Goal: Task Accomplishment & Management: Complete application form

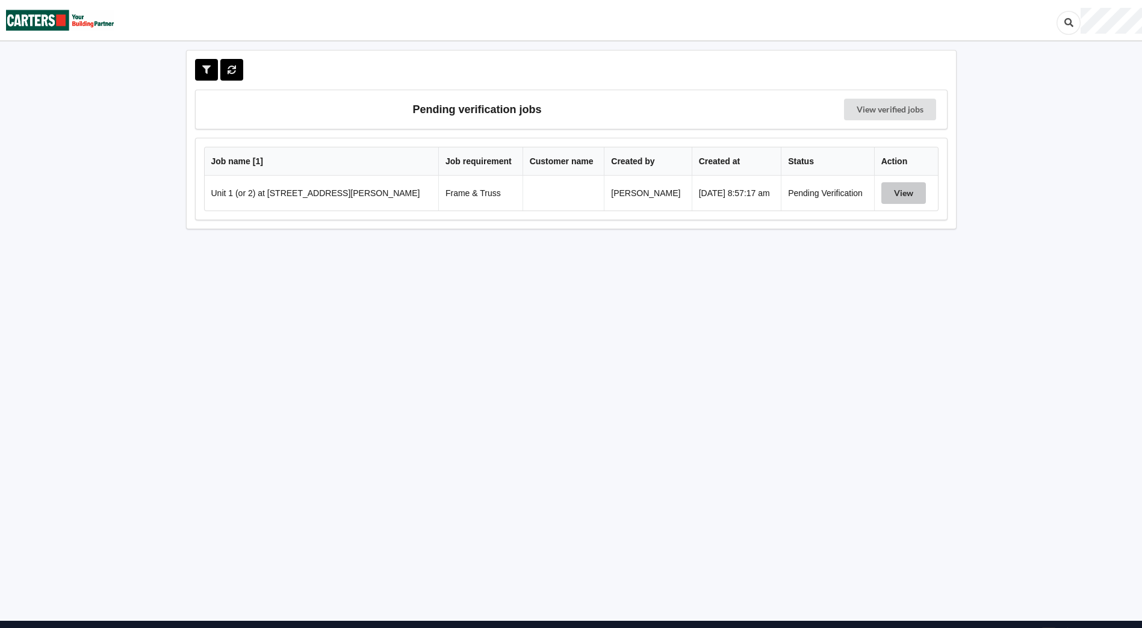
click at [921, 184] on button "View" at bounding box center [903, 193] width 45 height 22
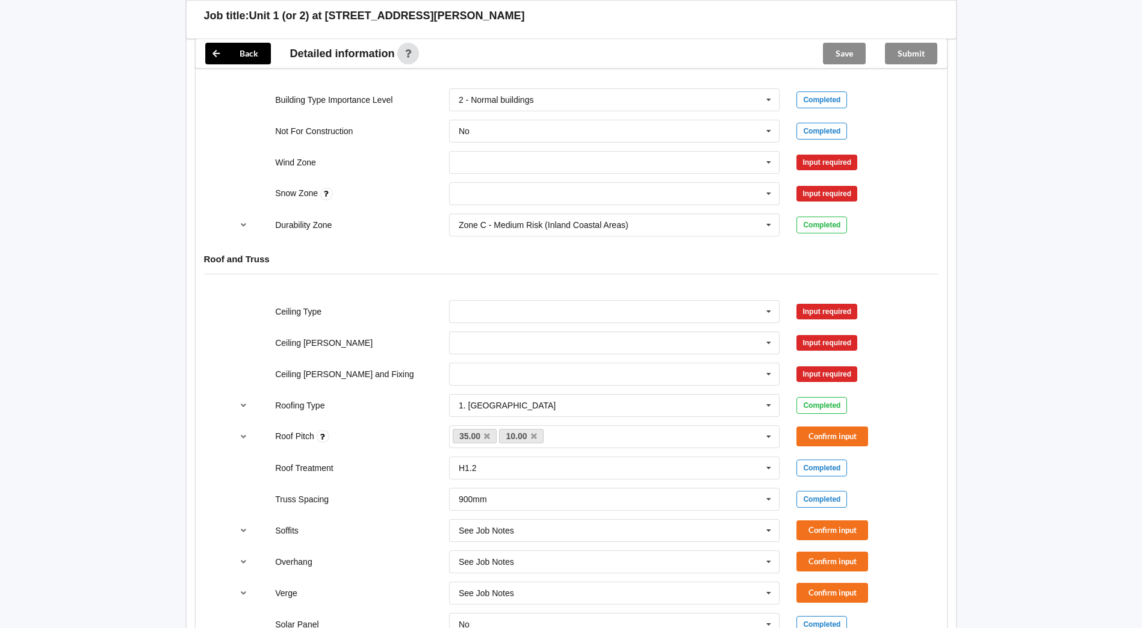
scroll to position [518, 0]
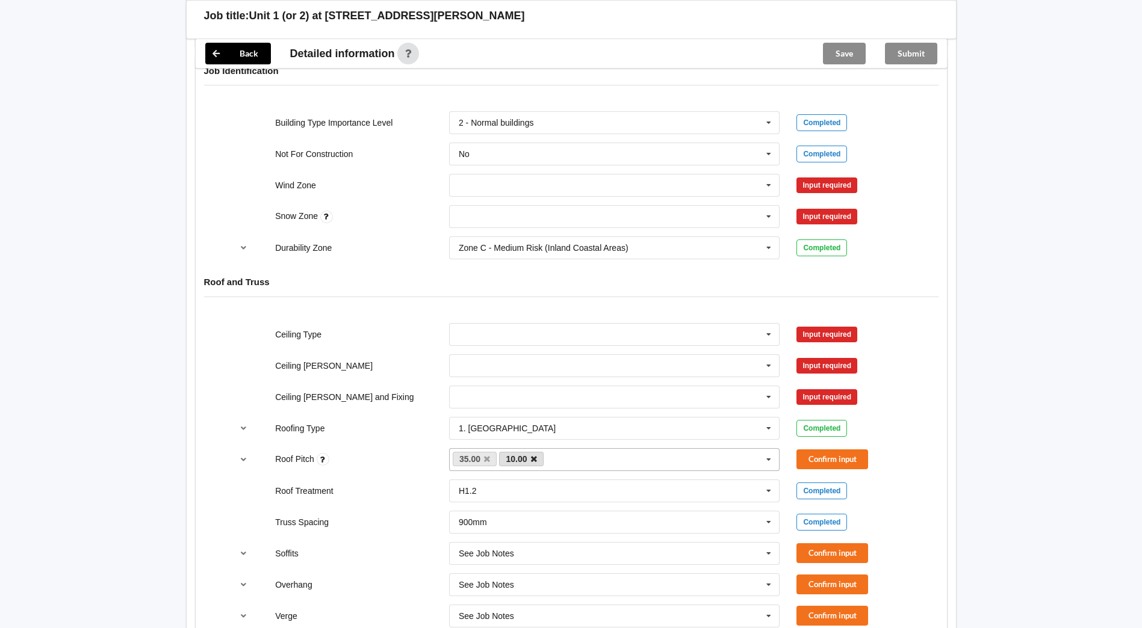
click at [534, 456] on icon at bounding box center [534, 460] width 6 height 8
click at [767, 332] on icon at bounding box center [768, 335] width 18 height 22
drag, startPoint x: 483, startPoint y: 420, endPoint x: 595, endPoint y: 396, distance: 113.9
click at [483, 421] on span "13mm Gib" at bounding box center [478, 424] width 39 height 10
click at [771, 365] on icon at bounding box center [768, 366] width 18 height 22
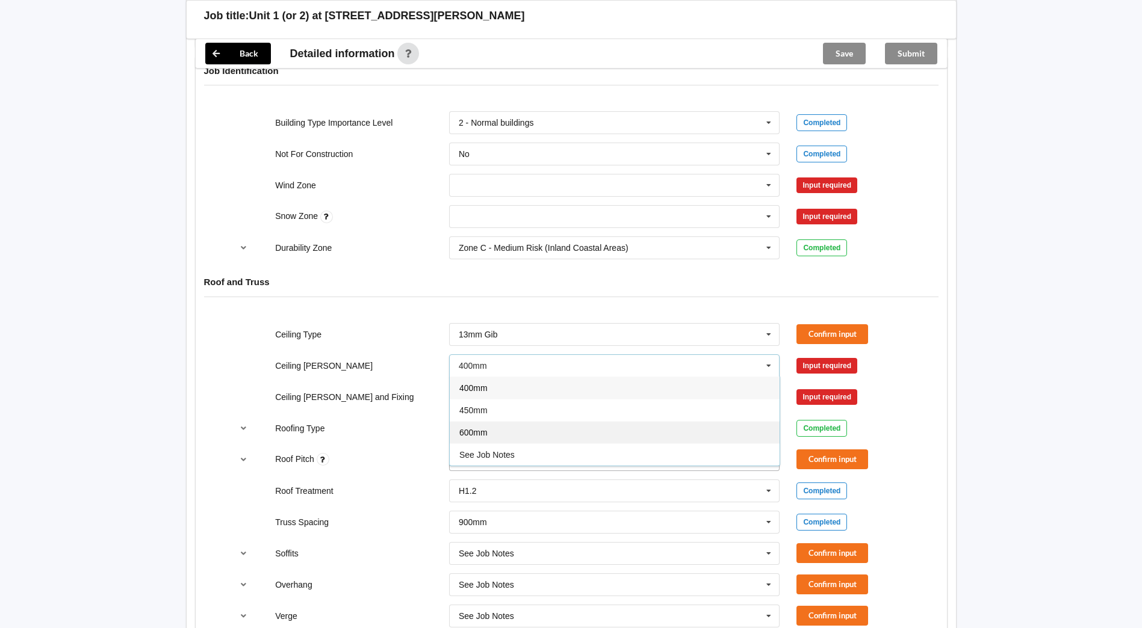
click at [540, 437] on div "600mm" at bounding box center [615, 432] width 330 height 22
drag, startPoint x: 753, startPoint y: 395, endPoint x: 762, endPoint y: 391, distance: 9.7
click at [755, 394] on input "text" at bounding box center [615, 397] width 330 height 22
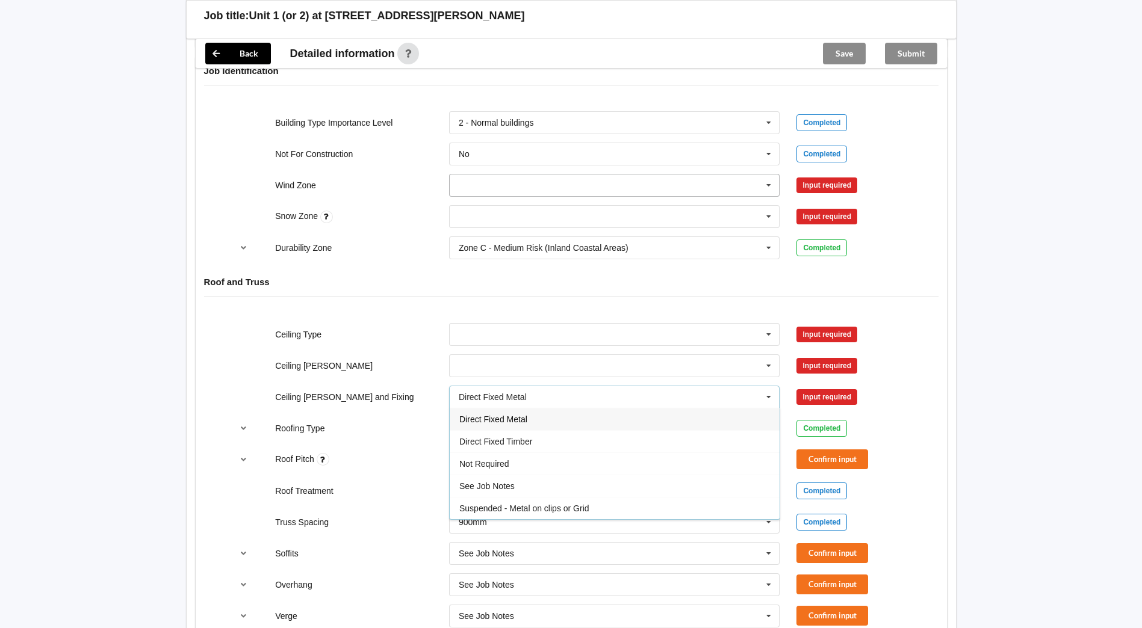
click at [771, 190] on icon at bounding box center [768, 186] width 18 height 22
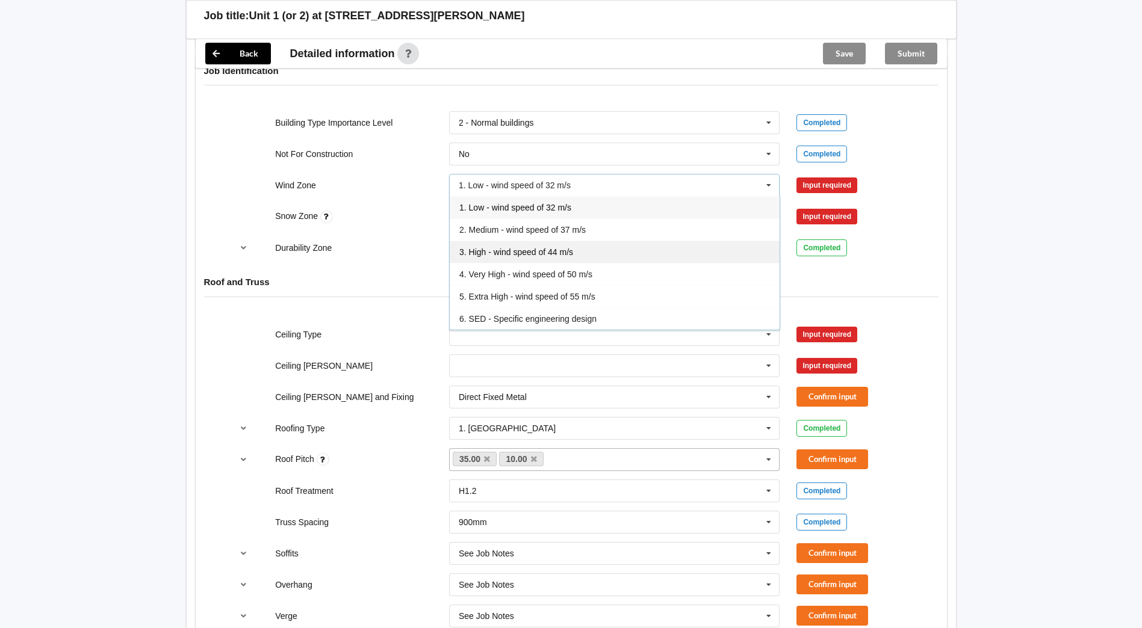
click at [552, 261] on div "3. High - wind speed of 44 m/s" at bounding box center [615, 252] width 330 height 22
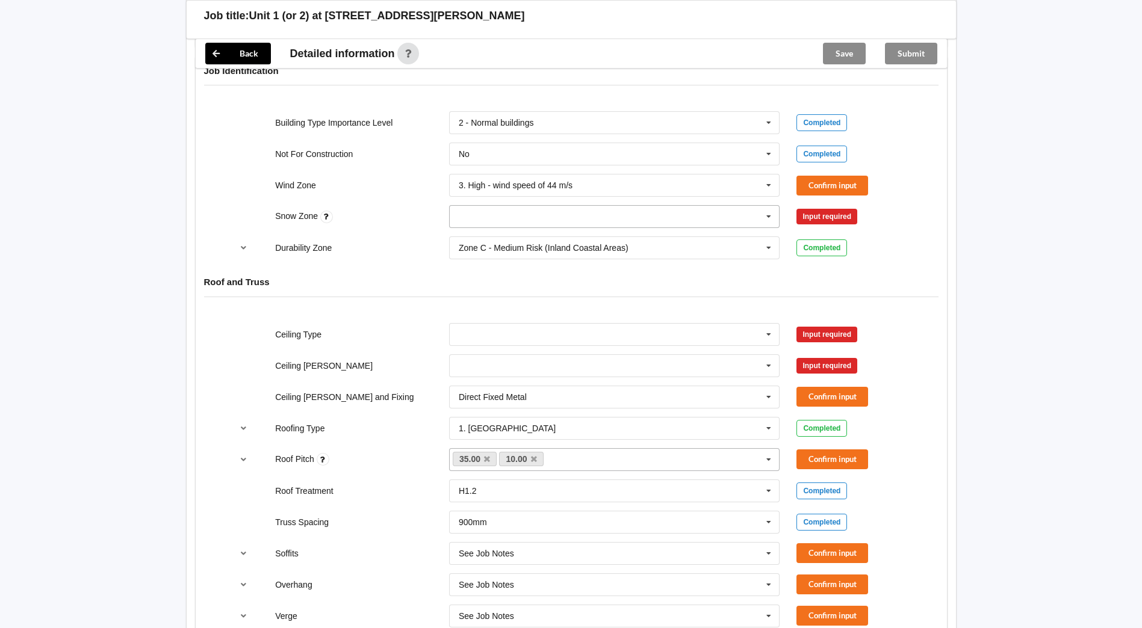
click at [770, 222] on icon at bounding box center [768, 217] width 18 height 22
click at [546, 240] on div "N0" at bounding box center [615, 238] width 330 height 22
click at [396, 240] on div "Durability Zone Zone C - Medium Risk (Inland Coastal Areas) Zone B - Low Risk (…" at bounding box center [570, 248] width 695 height 40
click at [862, 180] on button "Confirm input" at bounding box center [832, 186] width 72 height 20
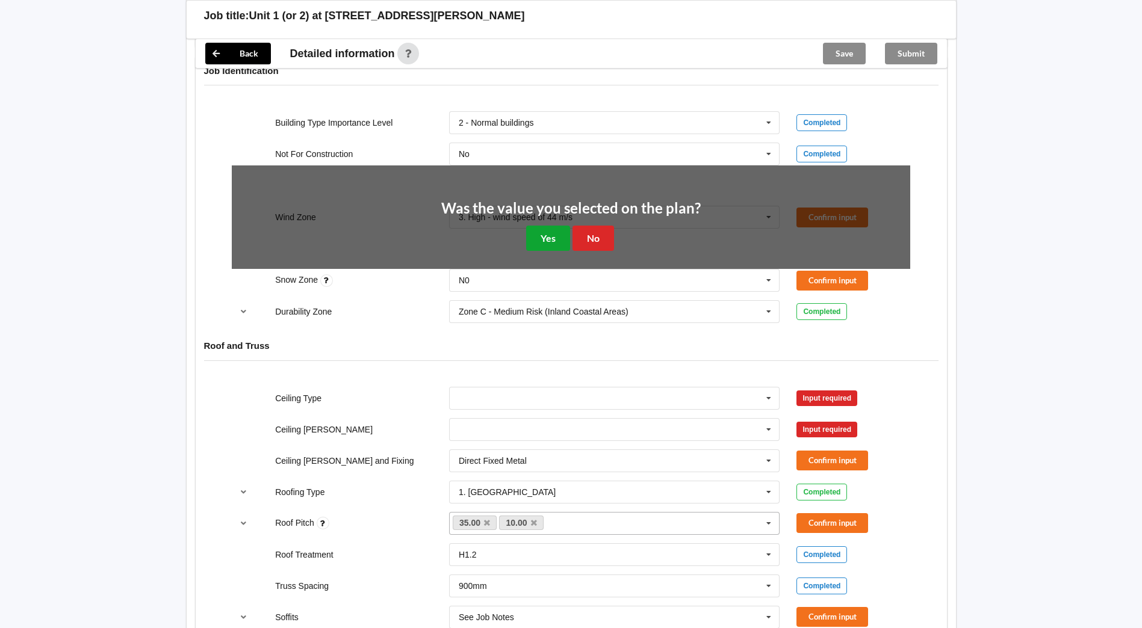
click at [528, 233] on button "Yes" at bounding box center [548, 238] width 44 height 25
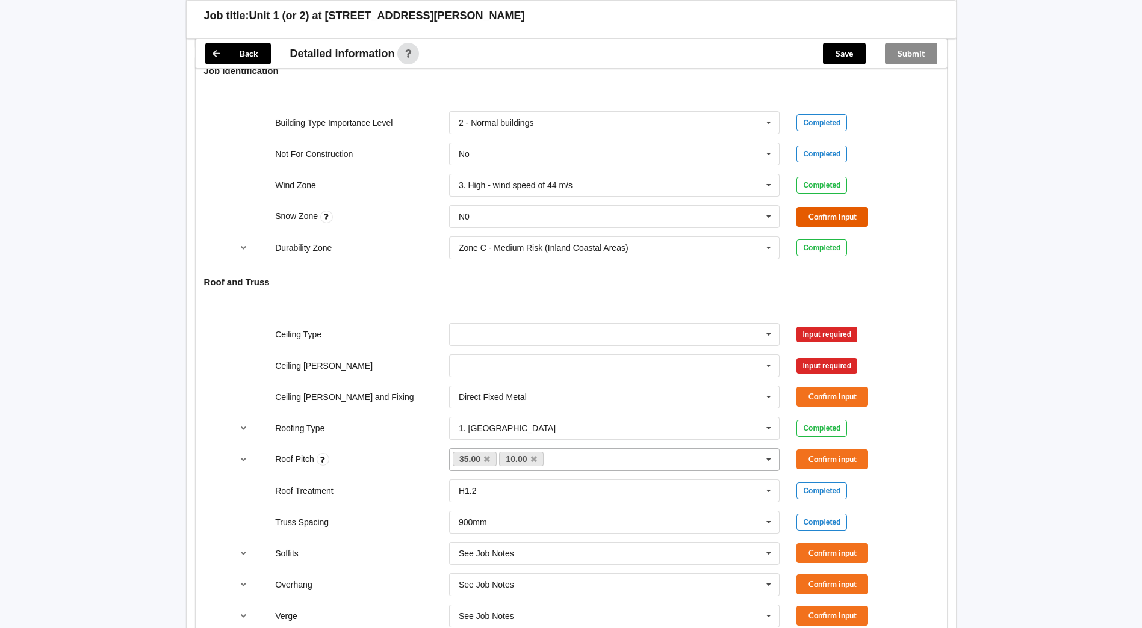
click at [840, 218] on button "Confirm input" at bounding box center [832, 217] width 72 height 20
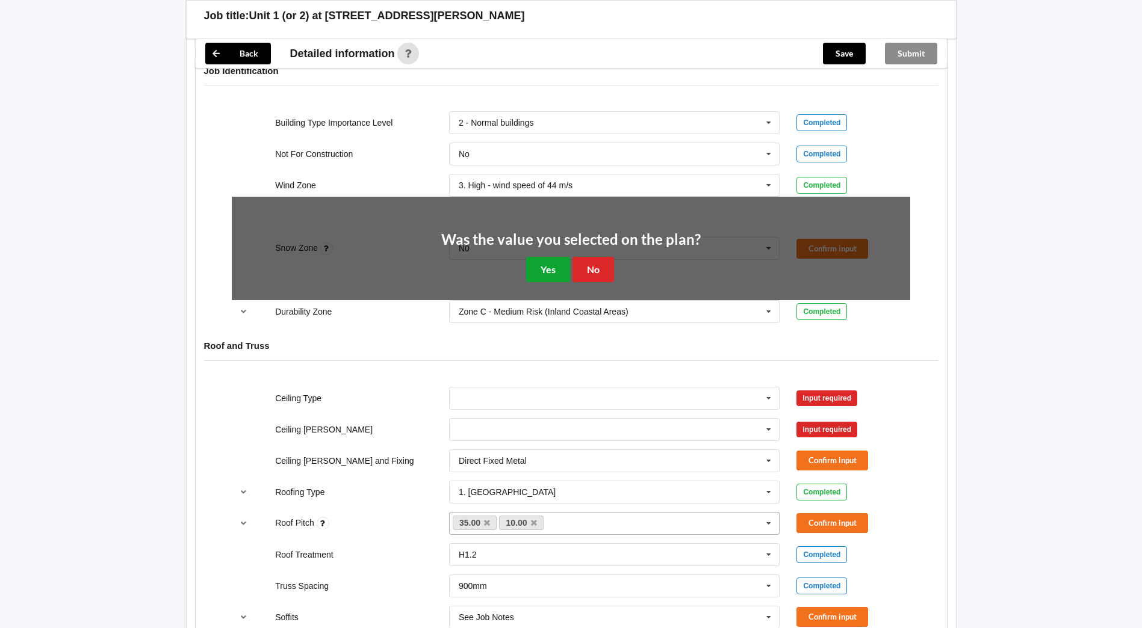
click at [545, 264] on button "Yes" at bounding box center [548, 269] width 44 height 25
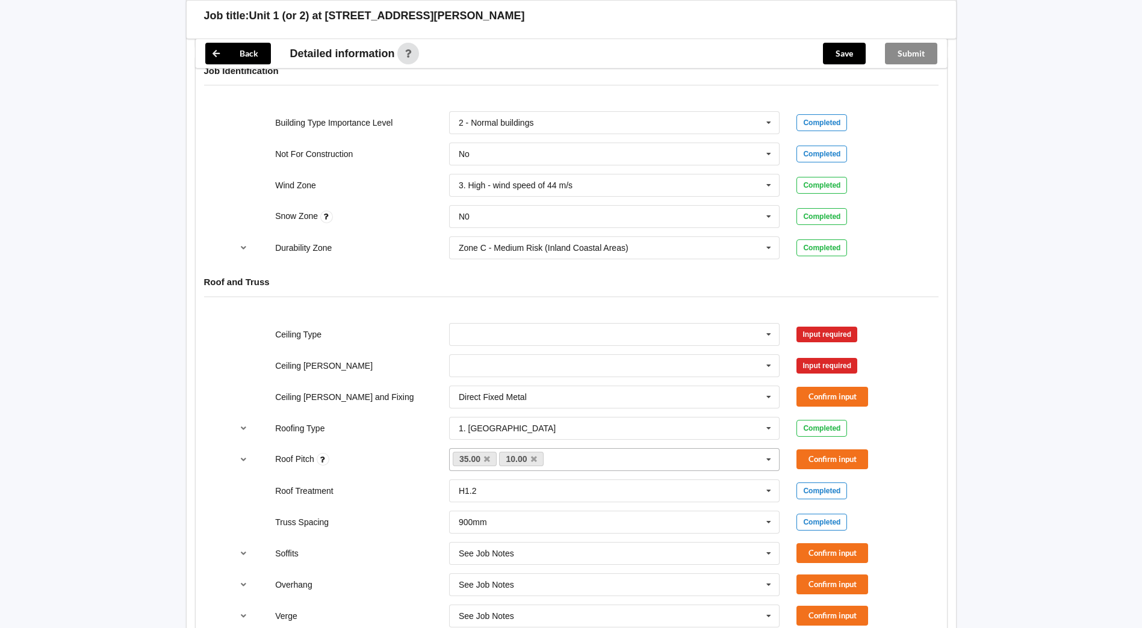
click at [978, 249] on div "Back Delete Job title: Unit 1 (or 2) at Lot 41 at [STREET_ADDRESS][PERSON_NAME]…" at bounding box center [571, 440] width 1142 height 1917
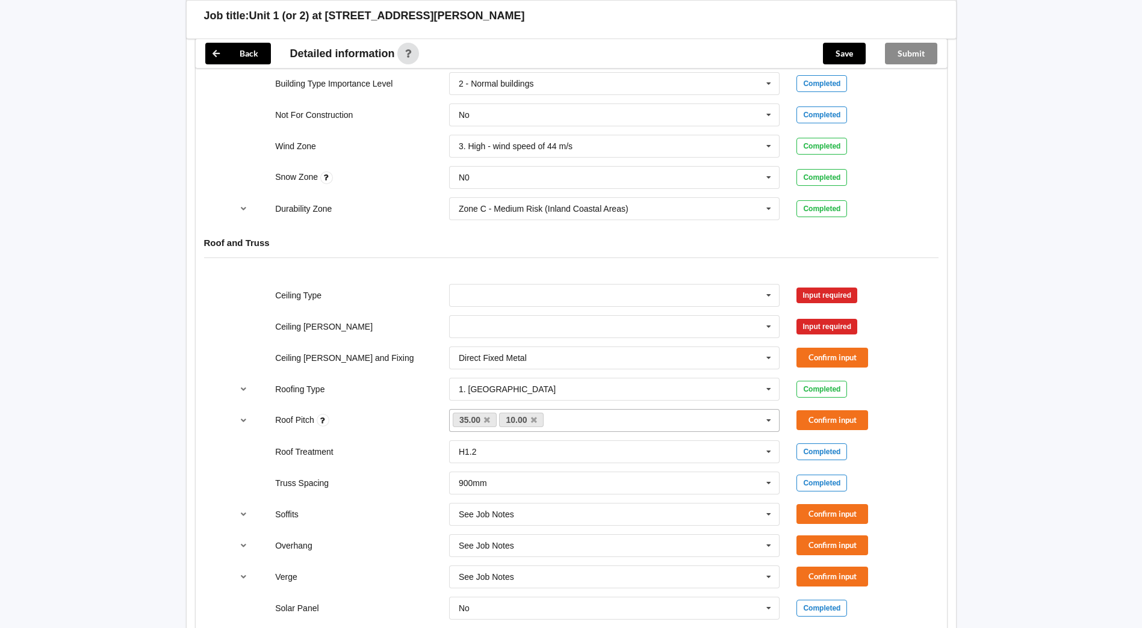
scroll to position [578, 0]
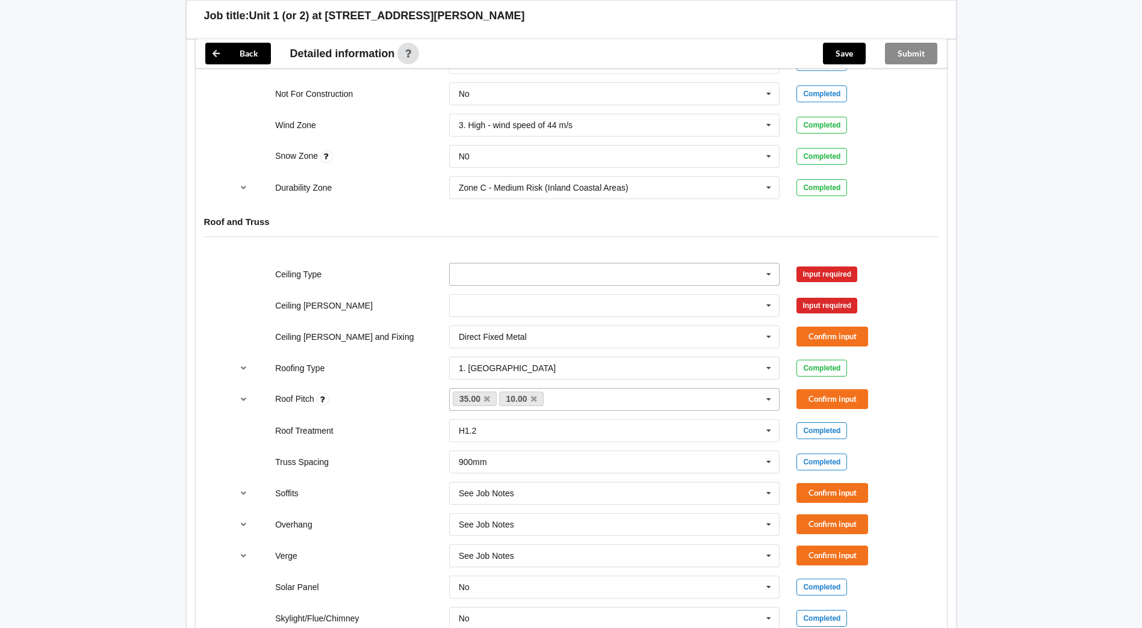
click at [772, 283] on icon at bounding box center [768, 275] width 18 height 22
click at [536, 363] on div "13mm Gib" at bounding box center [615, 363] width 330 height 22
click at [773, 308] on icon at bounding box center [768, 306] width 18 height 22
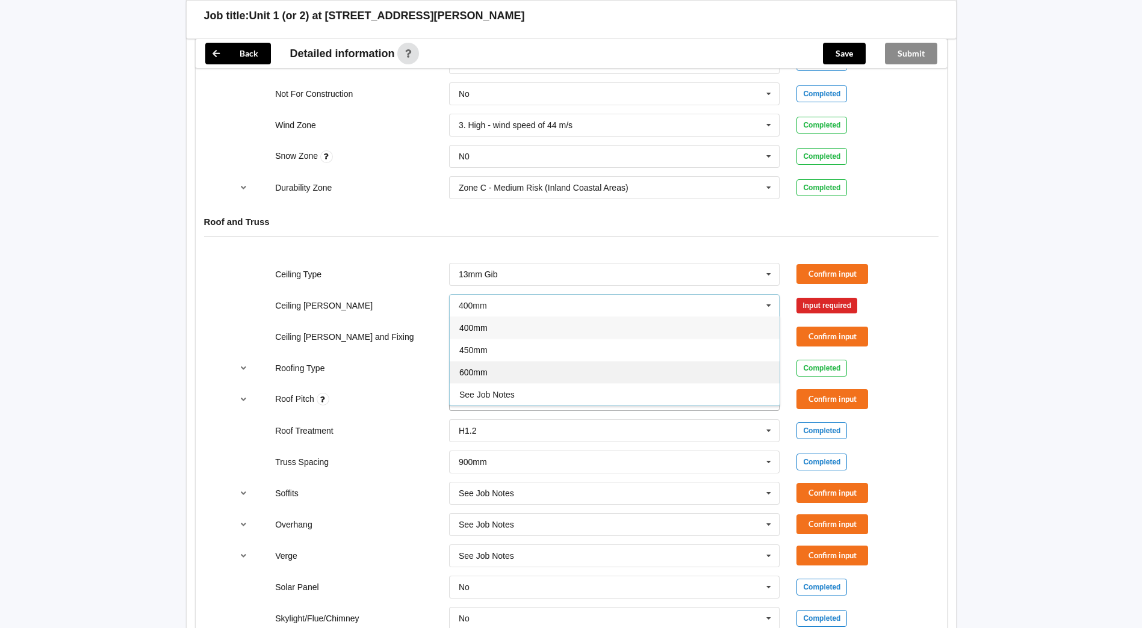
click at [499, 371] on div "600mm" at bounding box center [615, 372] width 330 height 22
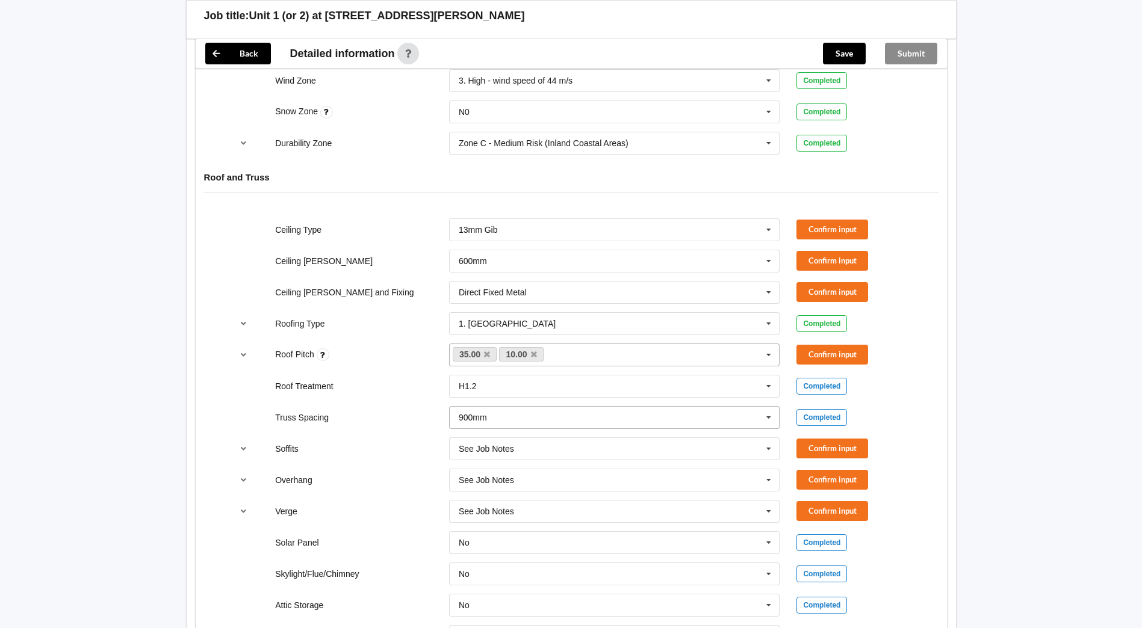
scroll to position [699, 0]
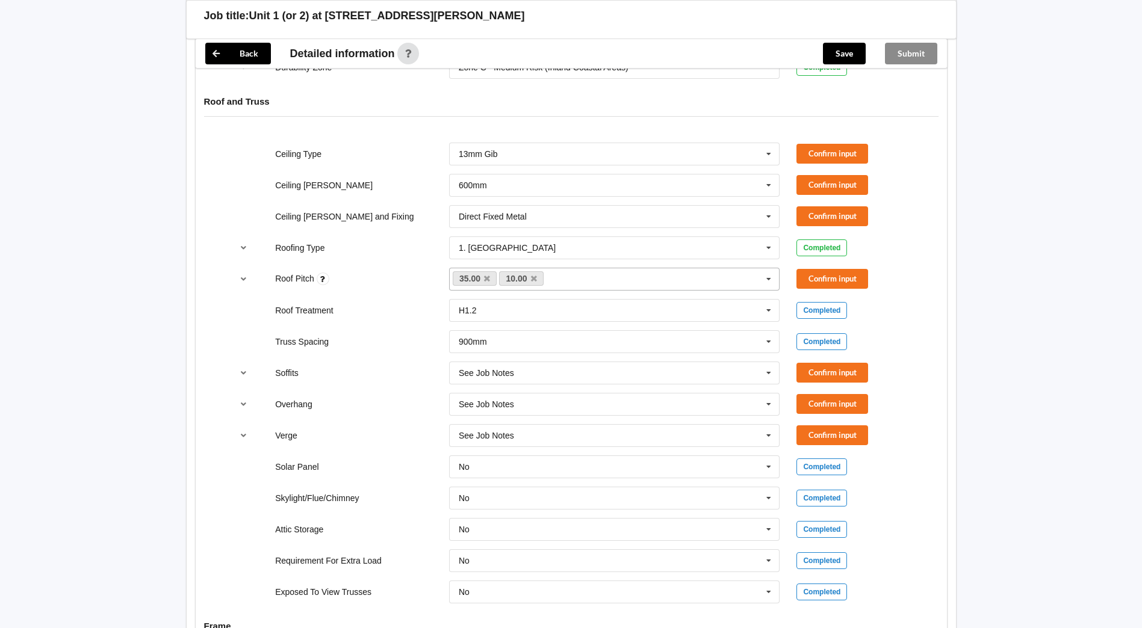
click at [845, 141] on div "Ceiling Type 13mm Gib 10mm Gib 12mm MDF 12mm Ply 13mm Gib None See Job Notes Co…" at bounding box center [570, 154] width 695 height 40
click at [836, 156] on button "Confirm input" at bounding box center [832, 154] width 72 height 20
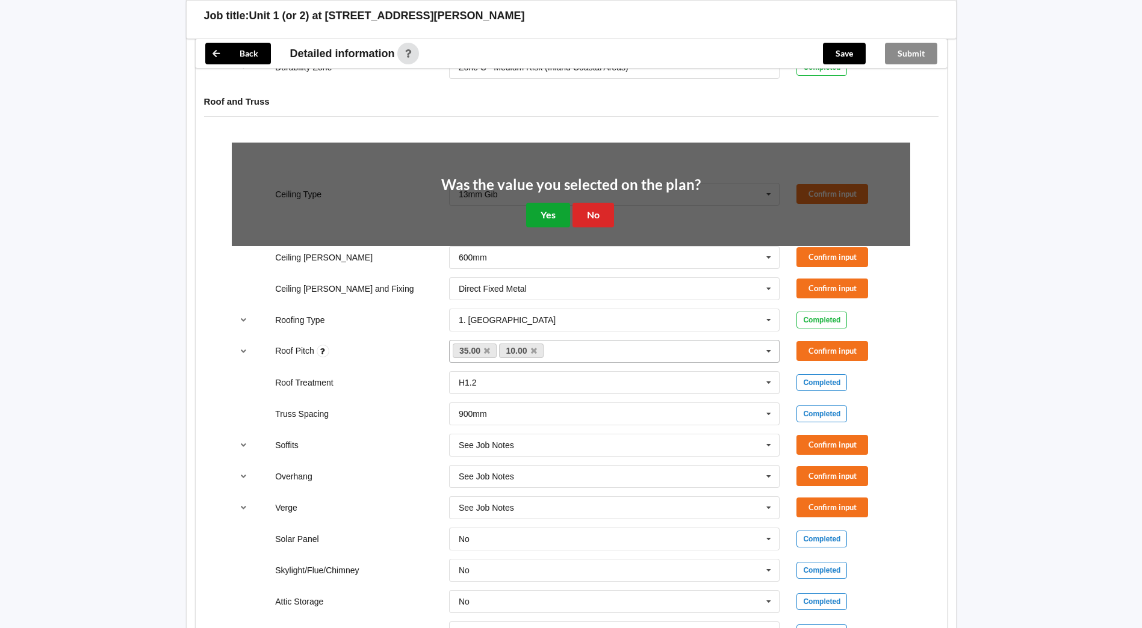
click at [539, 219] on button "Yes" at bounding box center [548, 215] width 44 height 25
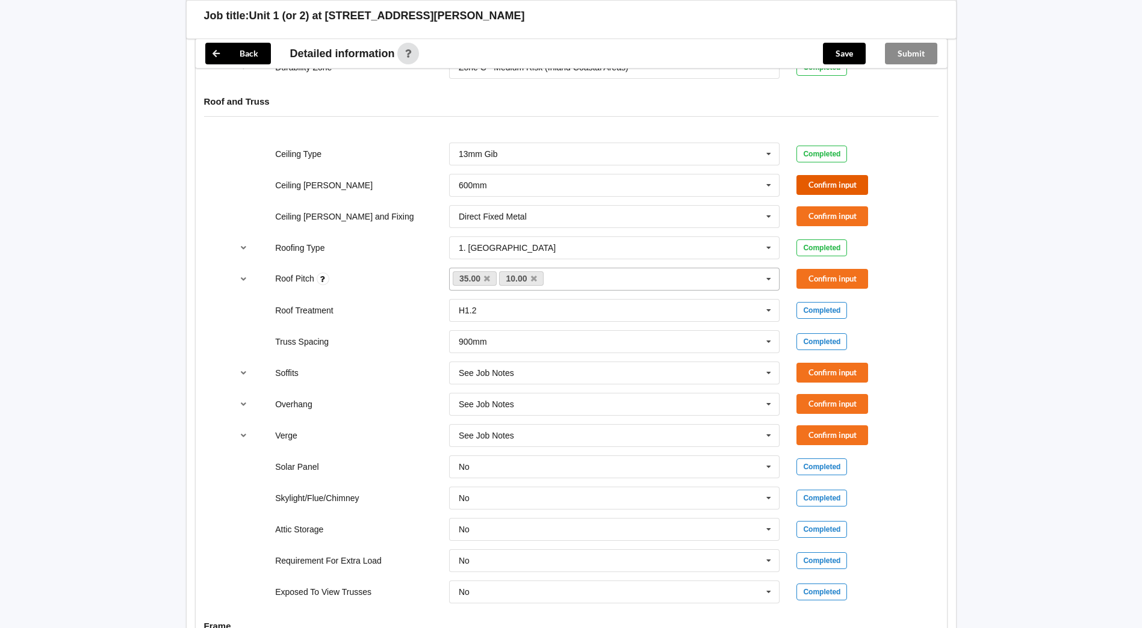
click at [838, 185] on button "Confirm input" at bounding box center [832, 185] width 72 height 20
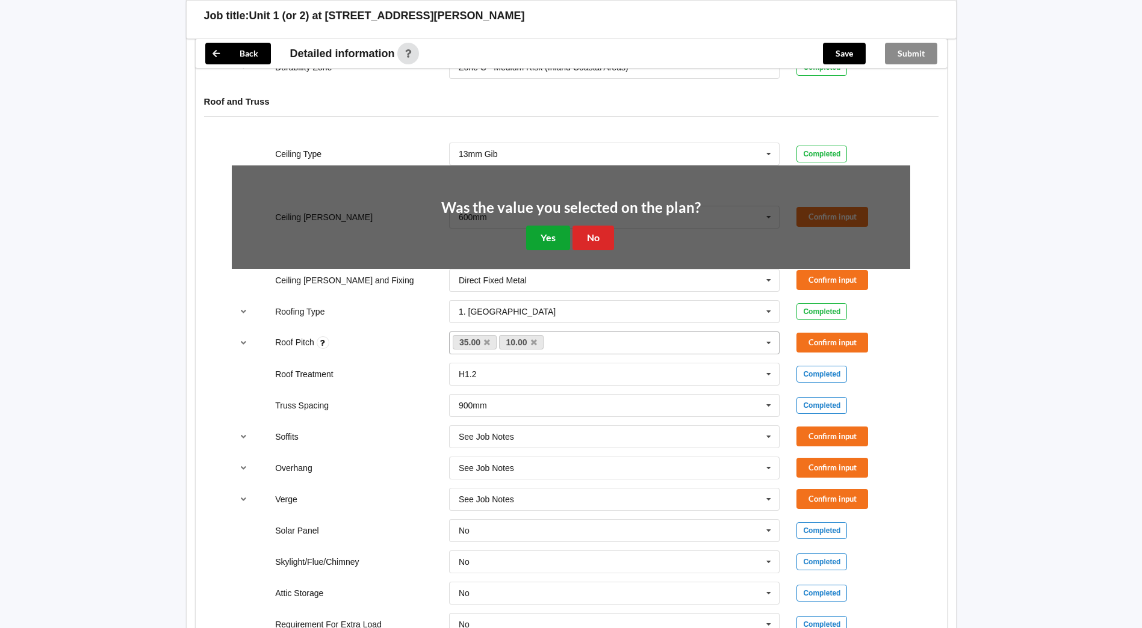
click at [551, 234] on button "Yes" at bounding box center [548, 238] width 44 height 25
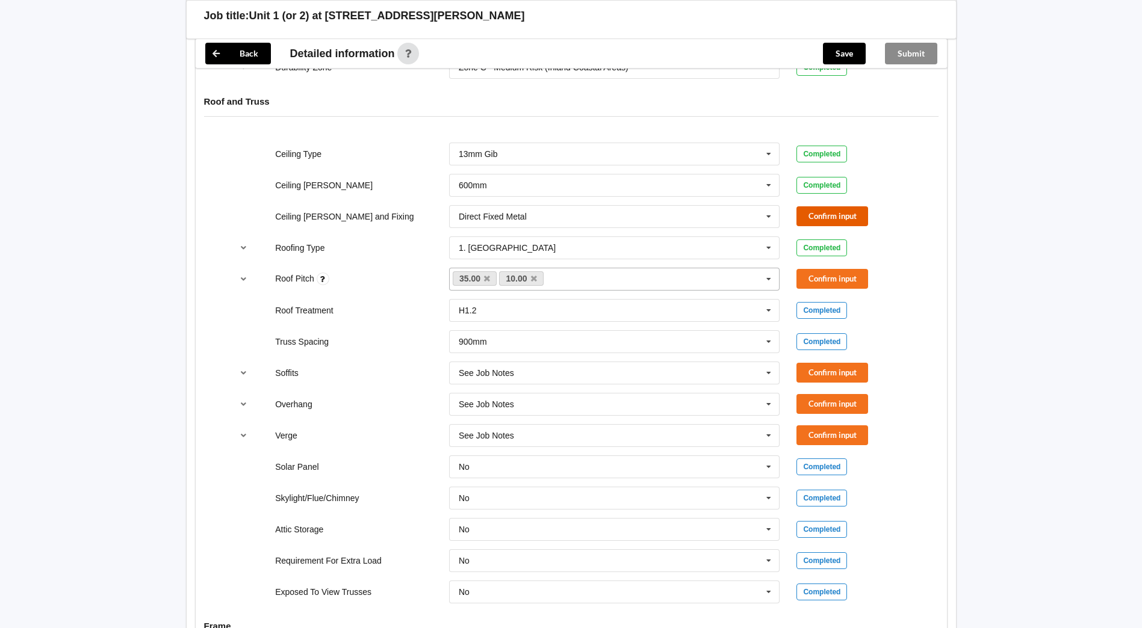
click at [833, 223] on button "Confirm input" at bounding box center [832, 216] width 72 height 20
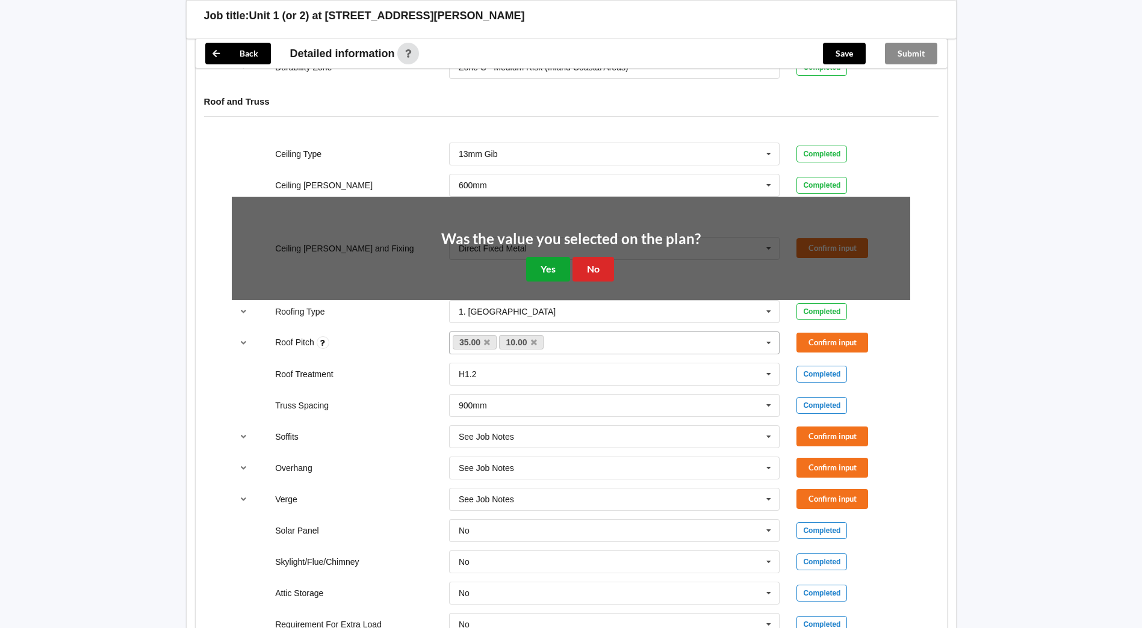
click at [551, 268] on button "Yes" at bounding box center [548, 269] width 44 height 25
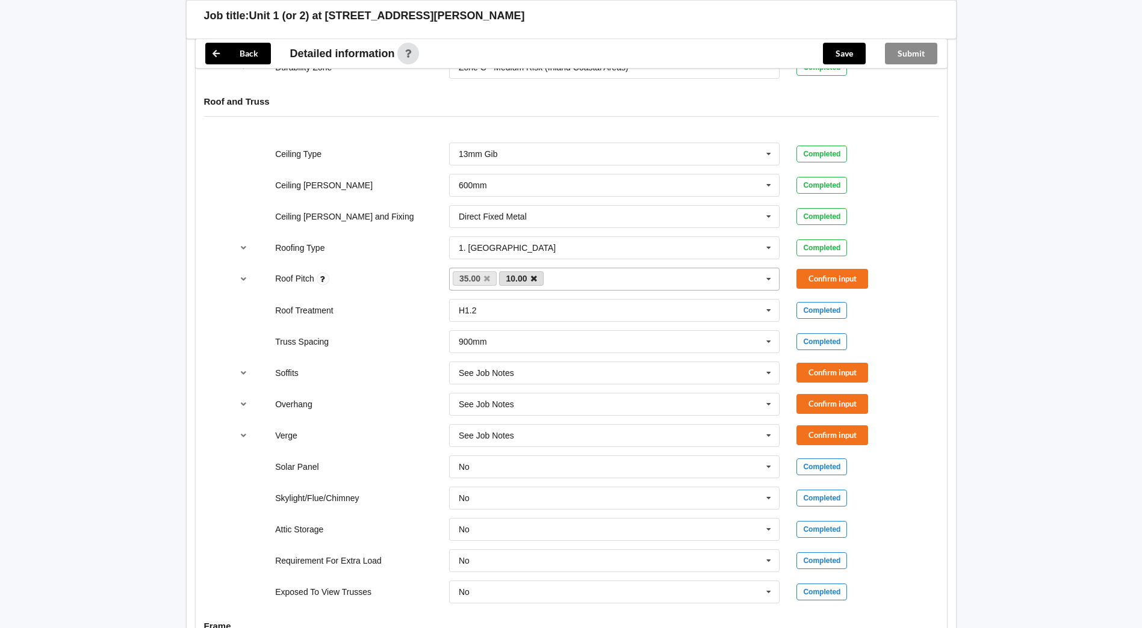
click at [533, 279] on icon at bounding box center [534, 279] width 6 height 8
click at [799, 285] on button "Confirm input" at bounding box center [832, 279] width 72 height 20
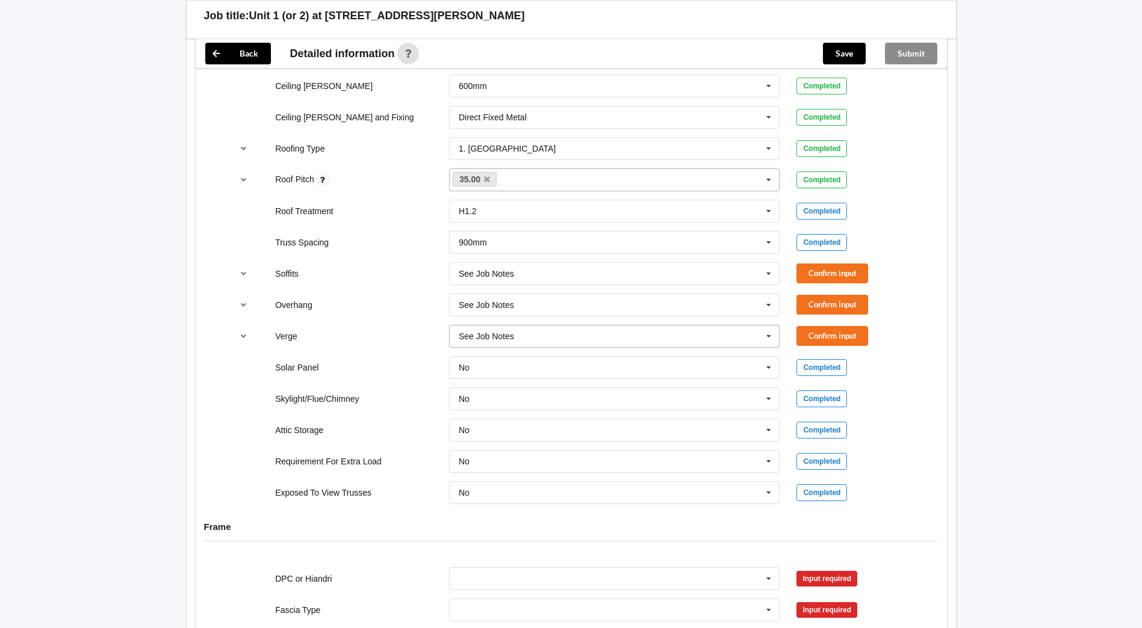
scroll to position [819, 0]
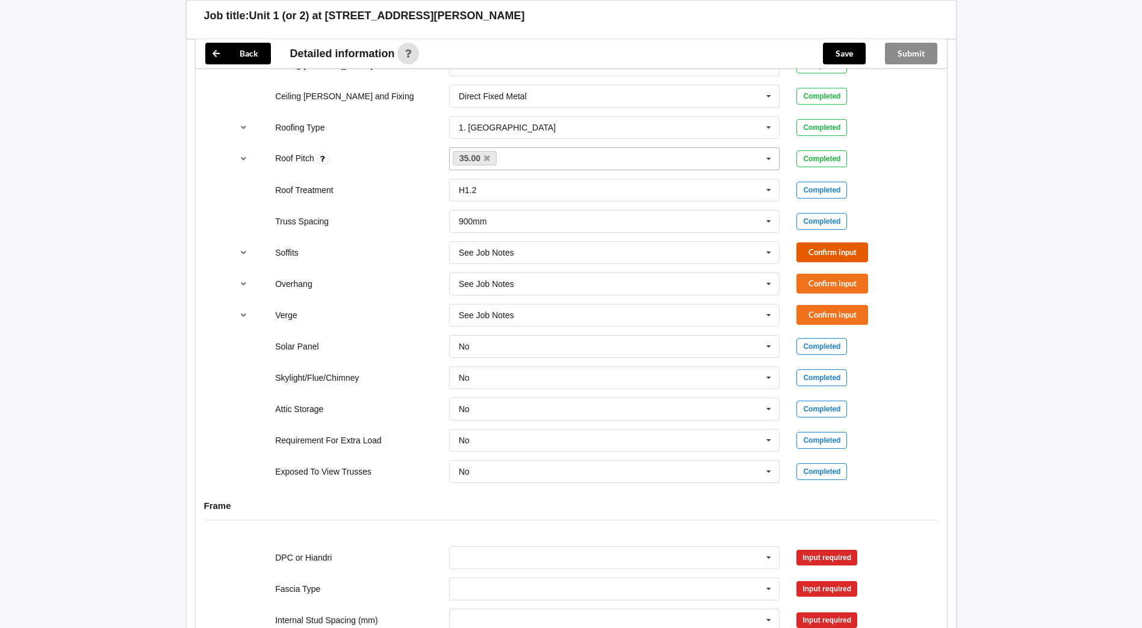
click at [831, 256] on button "Confirm input" at bounding box center [832, 253] width 72 height 20
click at [841, 286] on button "Confirm input" at bounding box center [832, 284] width 72 height 20
click at [830, 319] on button "Confirm input" at bounding box center [832, 315] width 72 height 20
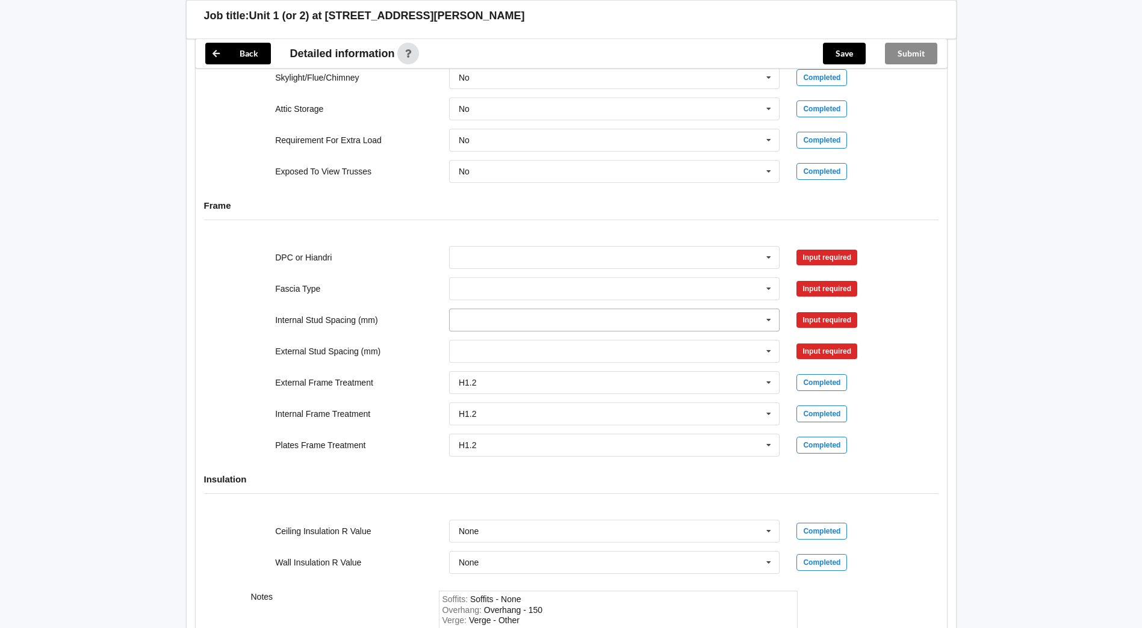
scroll to position [1180, 0]
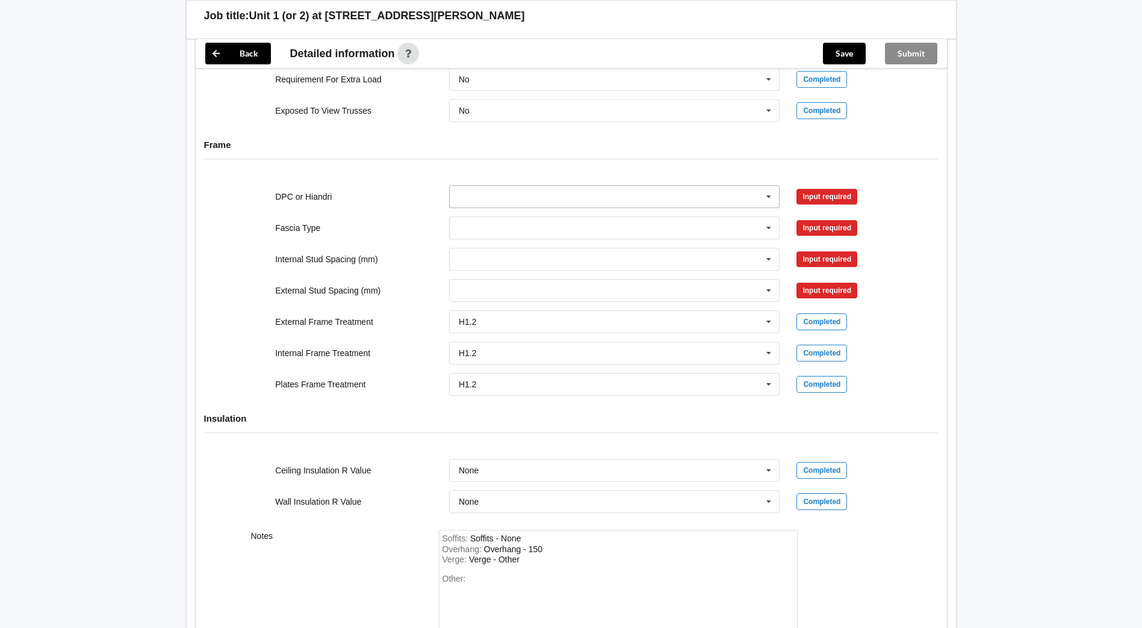
drag, startPoint x: 774, startPoint y: 199, endPoint x: 750, endPoint y: 211, distance: 27.5
click at [774, 200] on icon at bounding box center [768, 197] width 18 height 22
click at [518, 217] on div "DPC Fitted" at bounding box center [615, 219] width 330 height 22
click at [773, 233] on icon at bounding box center [768, 228] width 18 height 22
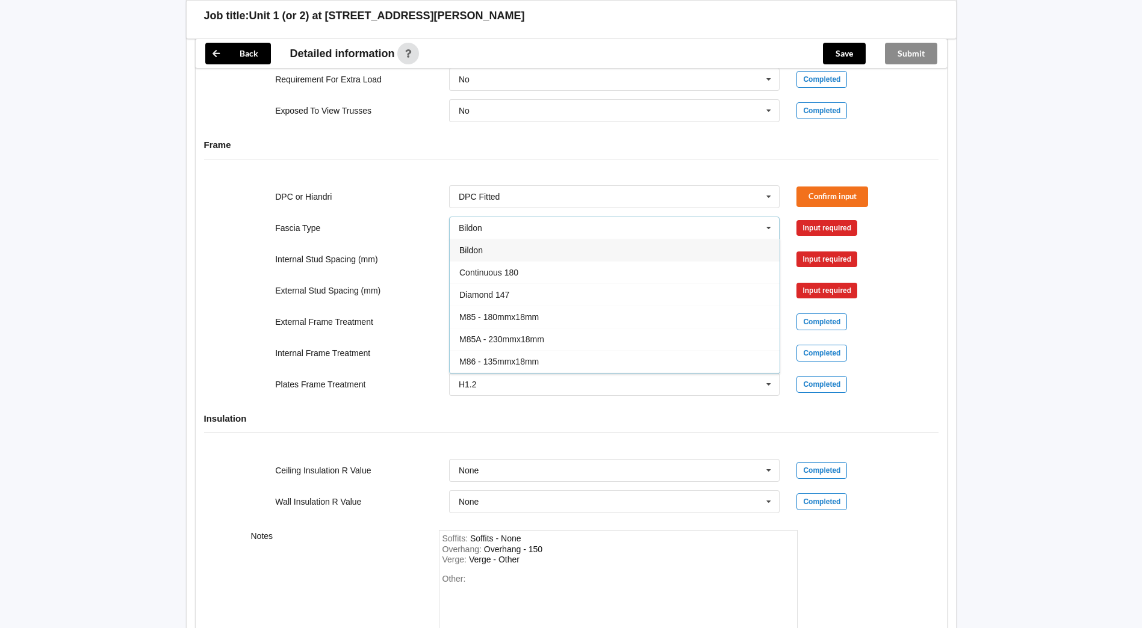
click at [762, 226] on icon at bounding box center [768, 228] width 18 height 22
click at [838, 200] on button "Confirm input" at bounding box center [832, 197] width 72 height 20
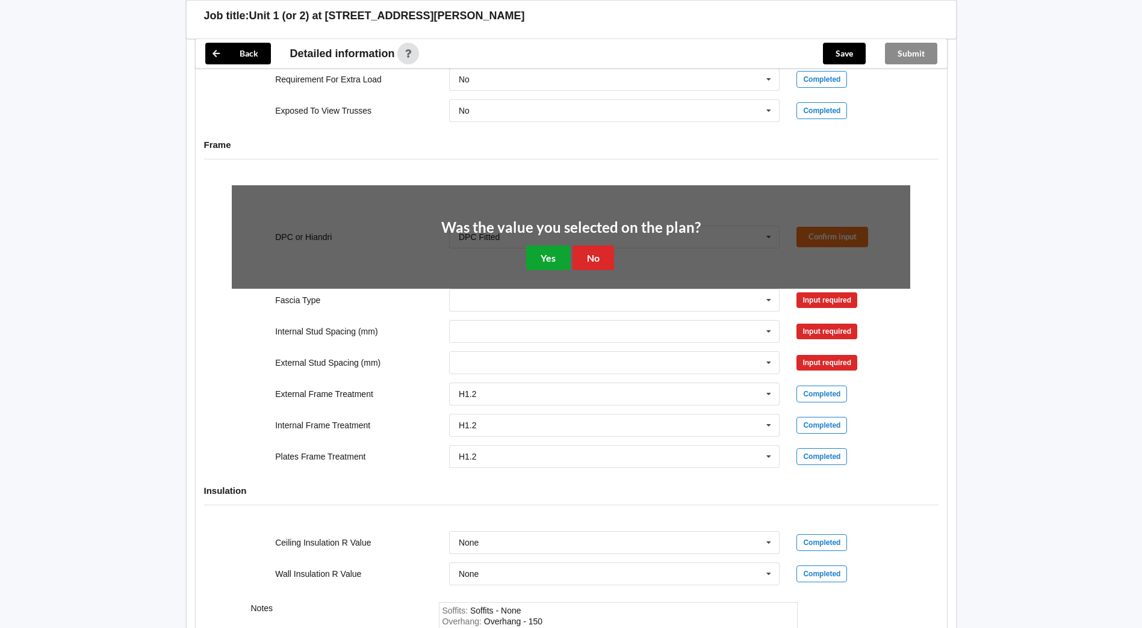
click at [545, 255] on button "Yes" at bounding box center [548, 258] width 44 height 25
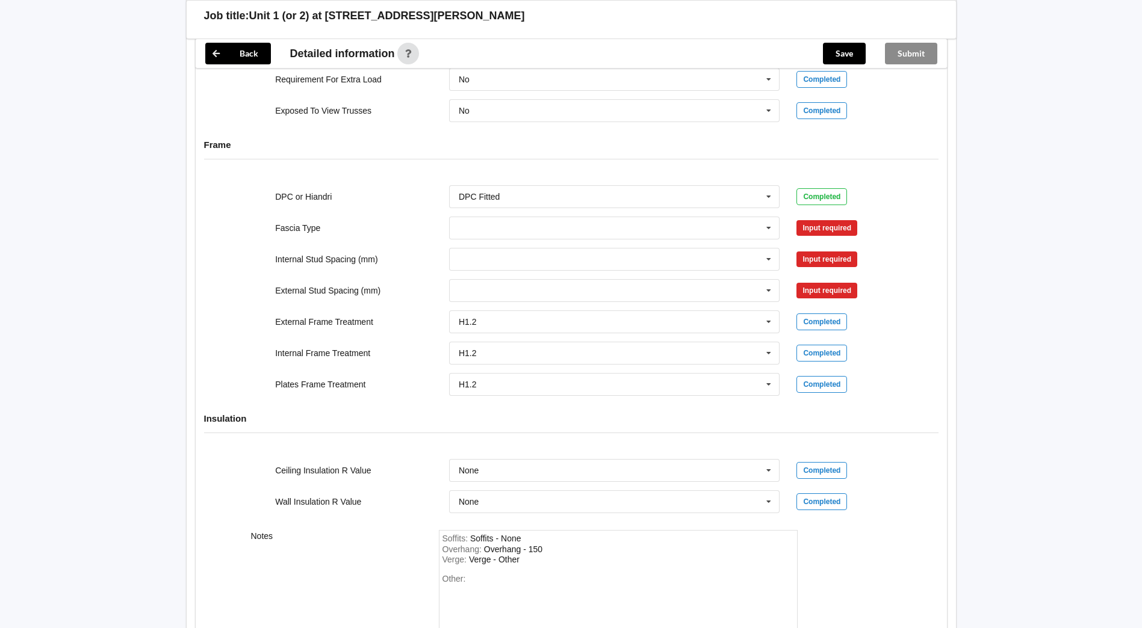
click at [827, 229] on div "Input required" at bounding box center [826, 228] width 61 height 16
click at [827, 231] on div "Input required" at bounding box center [826, 228] width 61 height 16
click at [762, 230] on icon at bounding box center [768, 228] width 18 height 22
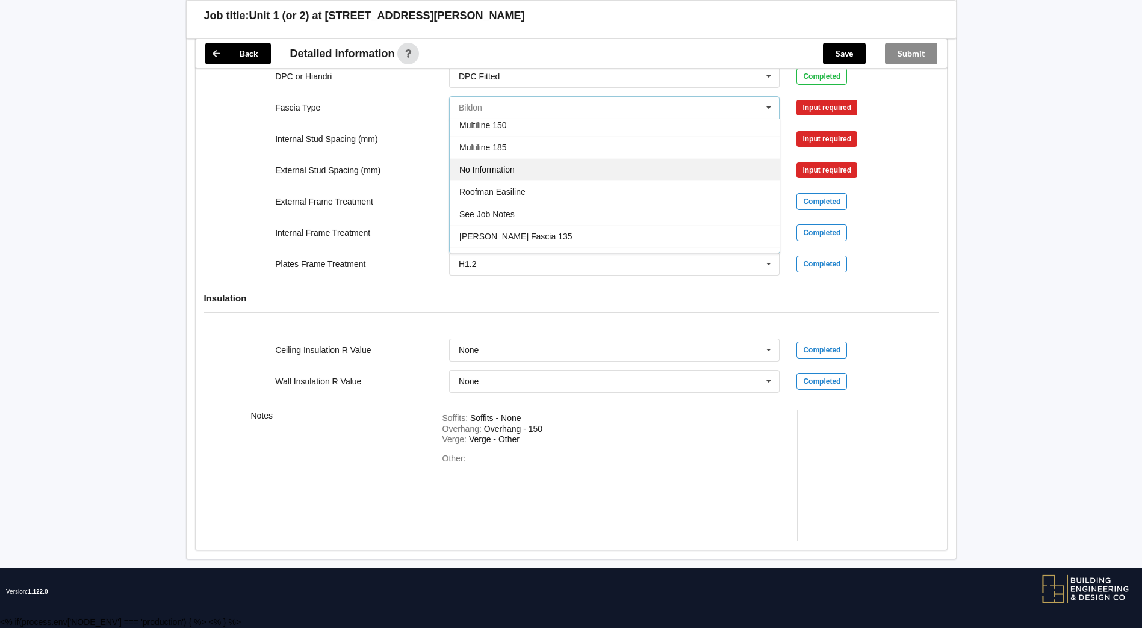
scroll to position [340, 0]
click at [492, 228] on div "See Job Notes" at bounding box center [615, 235] width 330 height 22
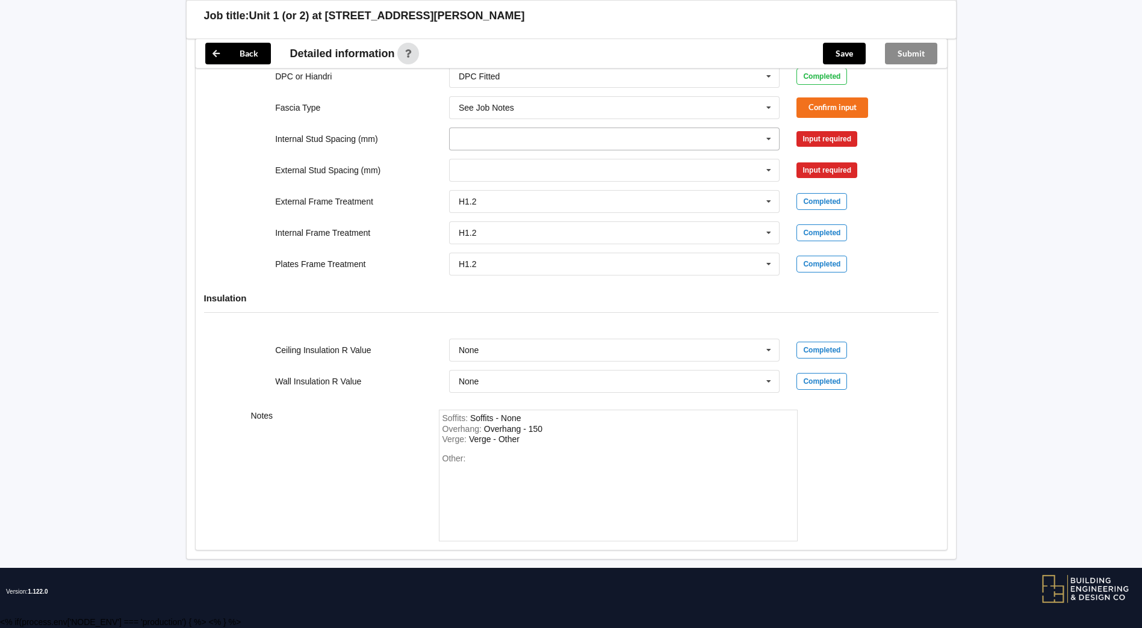
click at [773, 143] on icon at bounding box center [768, 139] width 18 height 22
click at [500, 269] on span "See Job Notes" at bounding box center [486, 273] width 55 height 10
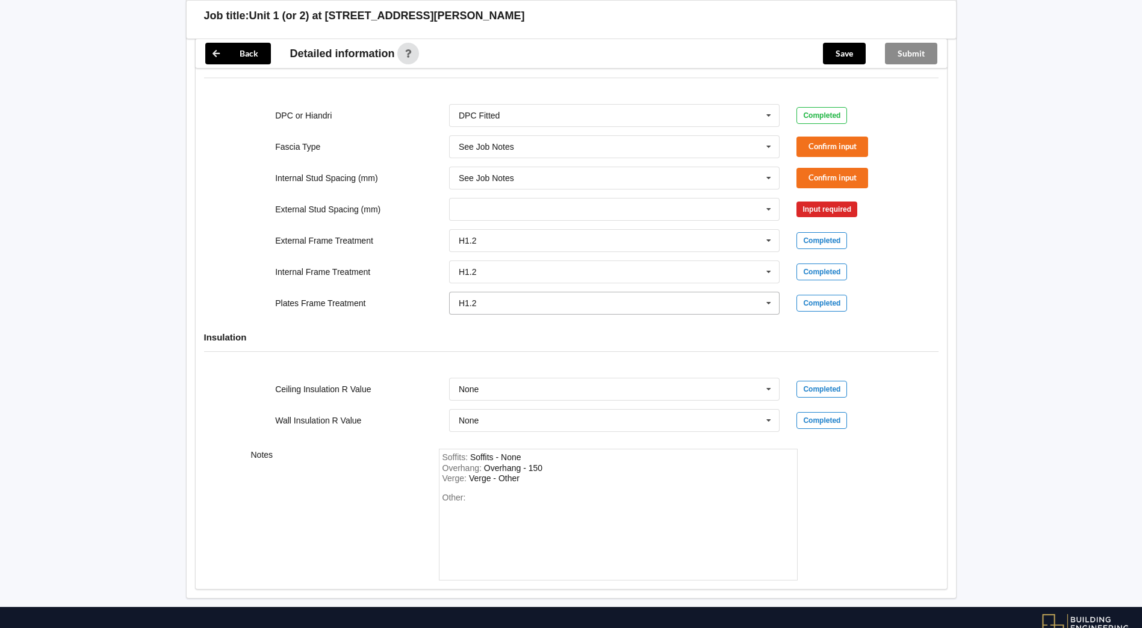
scroll to position [1240, 0]
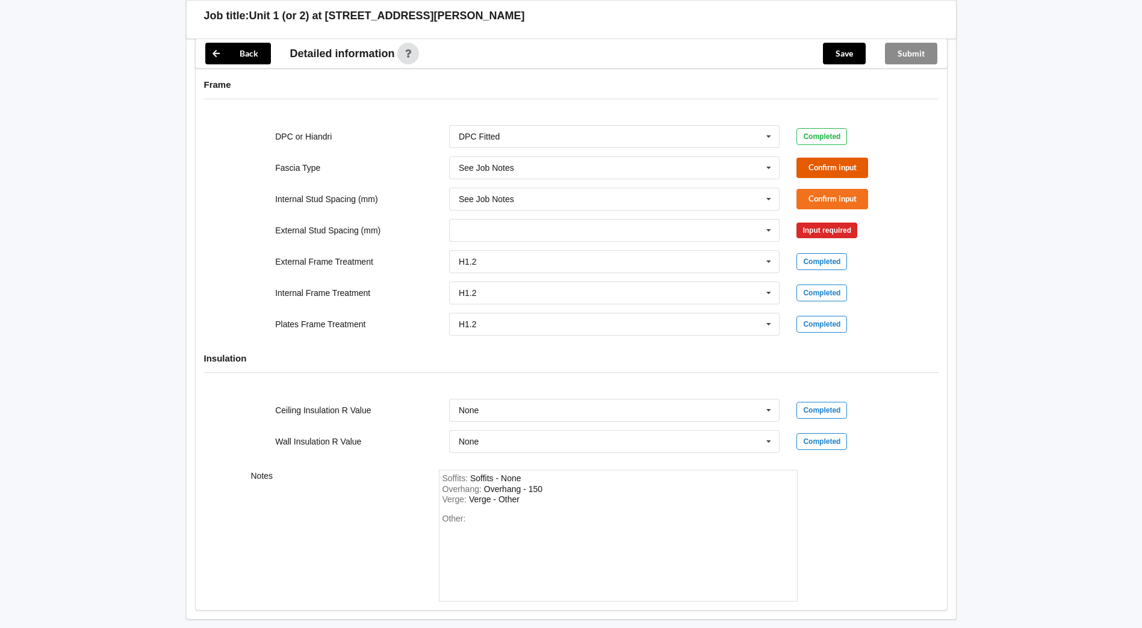
click at [861, 162] on button "Confirm input" at bounding box center [832, 168] width 72 height 20
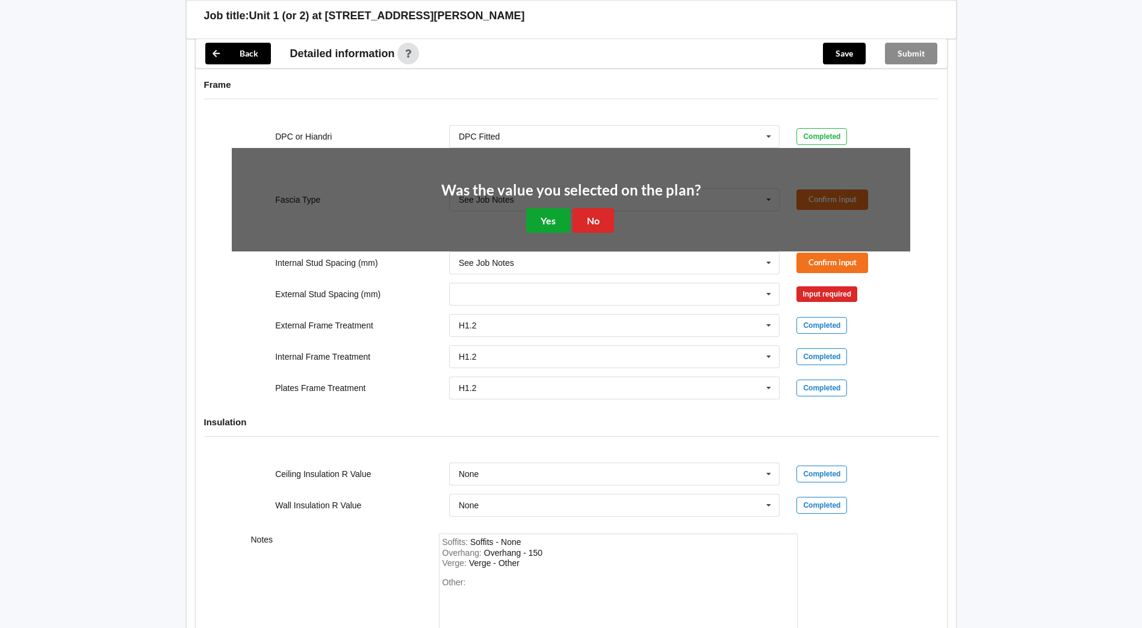
click at [554, 222] on button "Yes" at bounding box center [548, 220] width 44 height 25
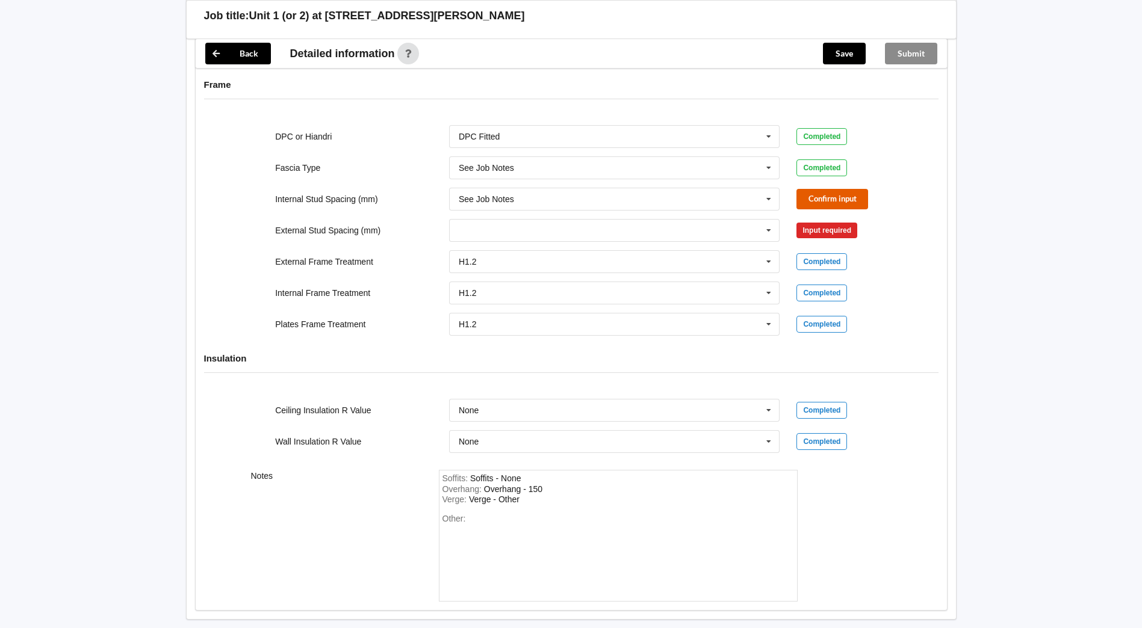
click at [860, 190] on button "Confirm input" at bounding box center [832, 199] width 72 height 20
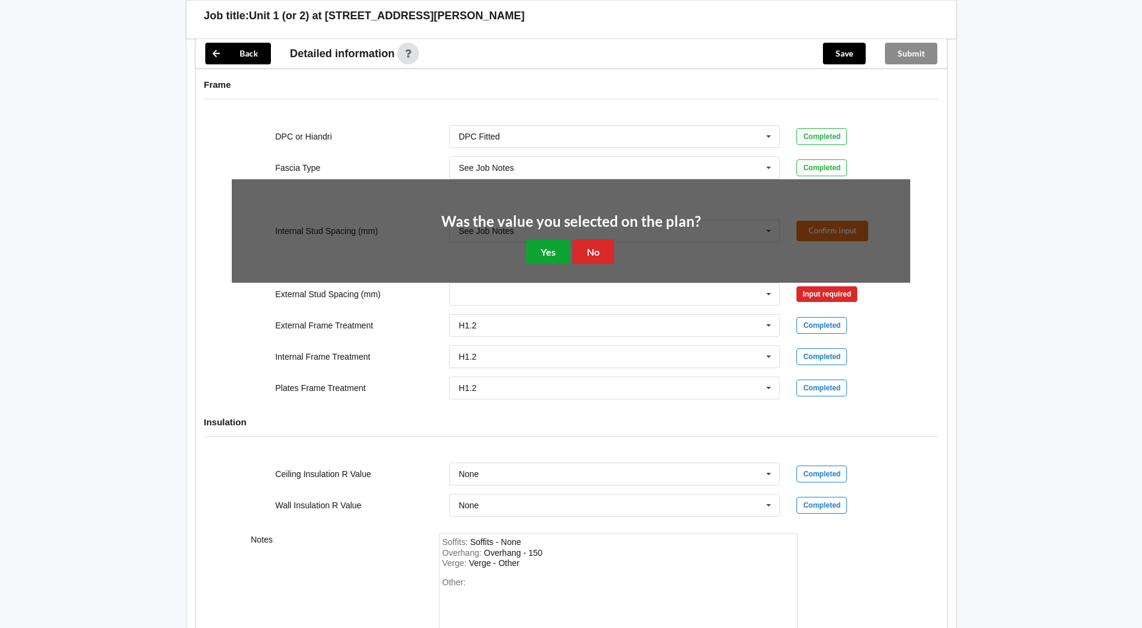
click at [563, 252] on button "Yes" at bounding box center [548, 252] width 44 height 25
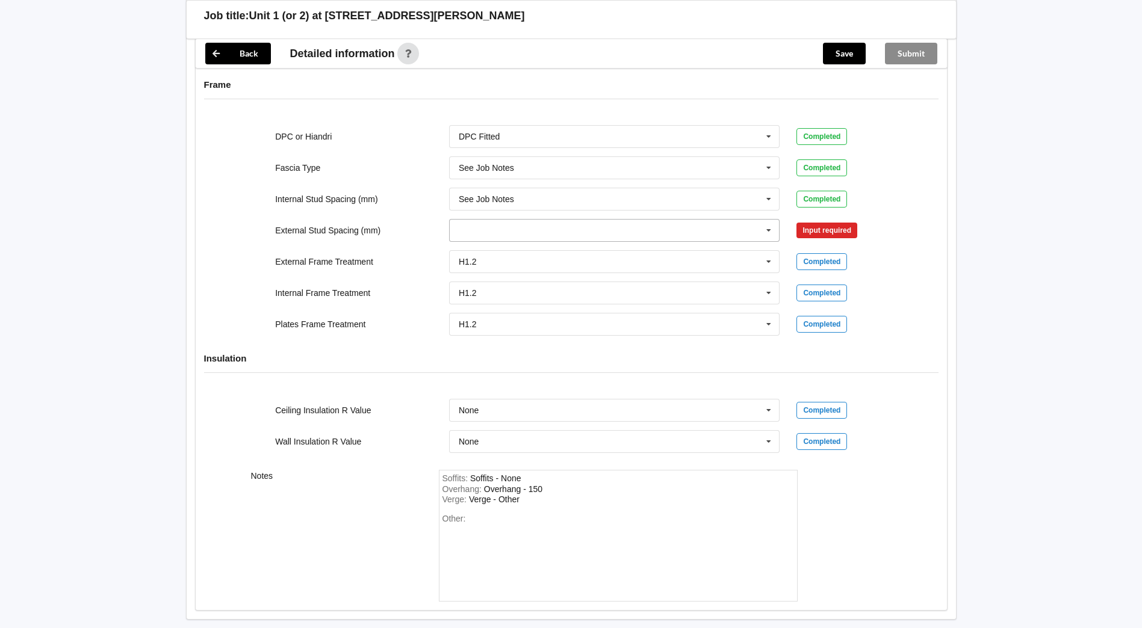
click at [768, 235] on icon at bounding box center [768, 231] width 18 height 22
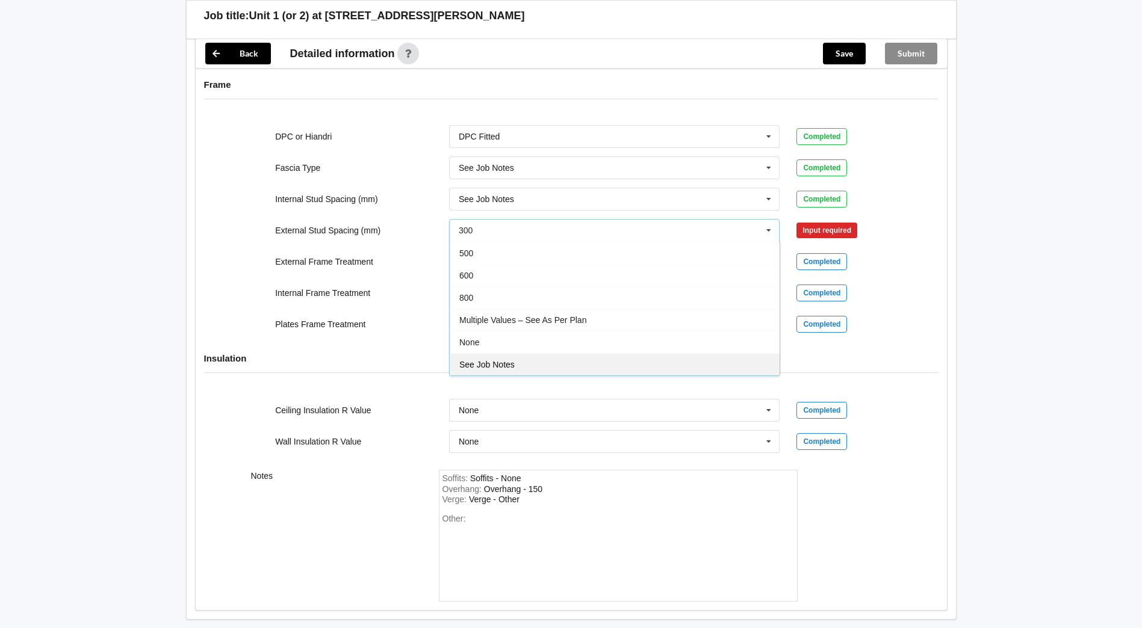
click at [490, 363] on span "See Job Notes" at bounding box center [486, 365] width 55 height 10
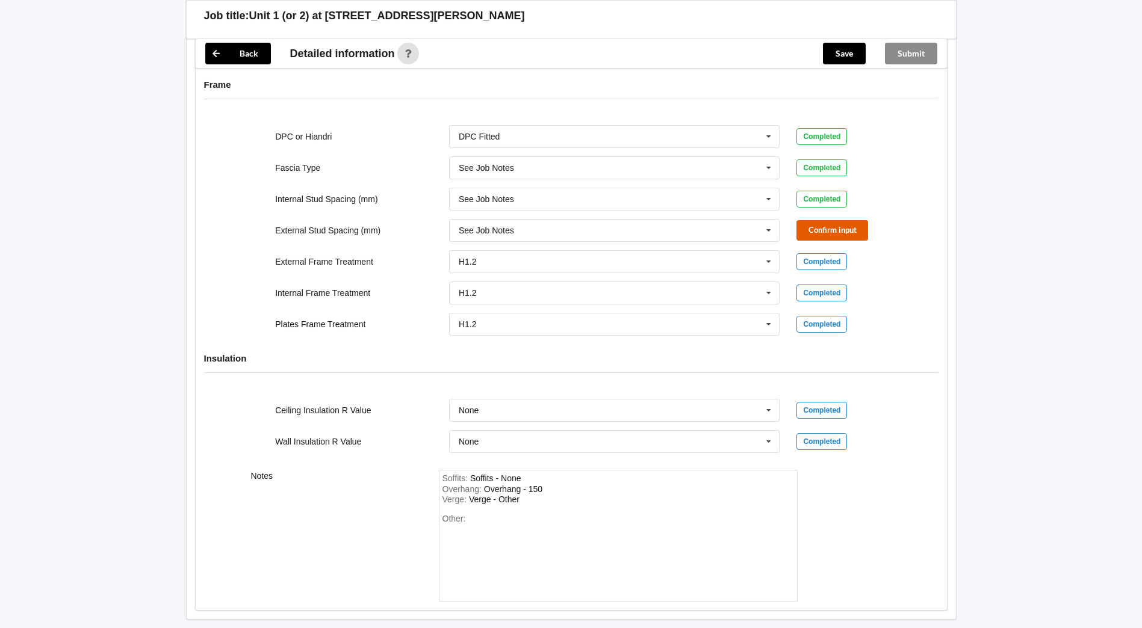
click at [844, 233] on button "Confirm input" at bounding box center [832, 230] width 72 height 20
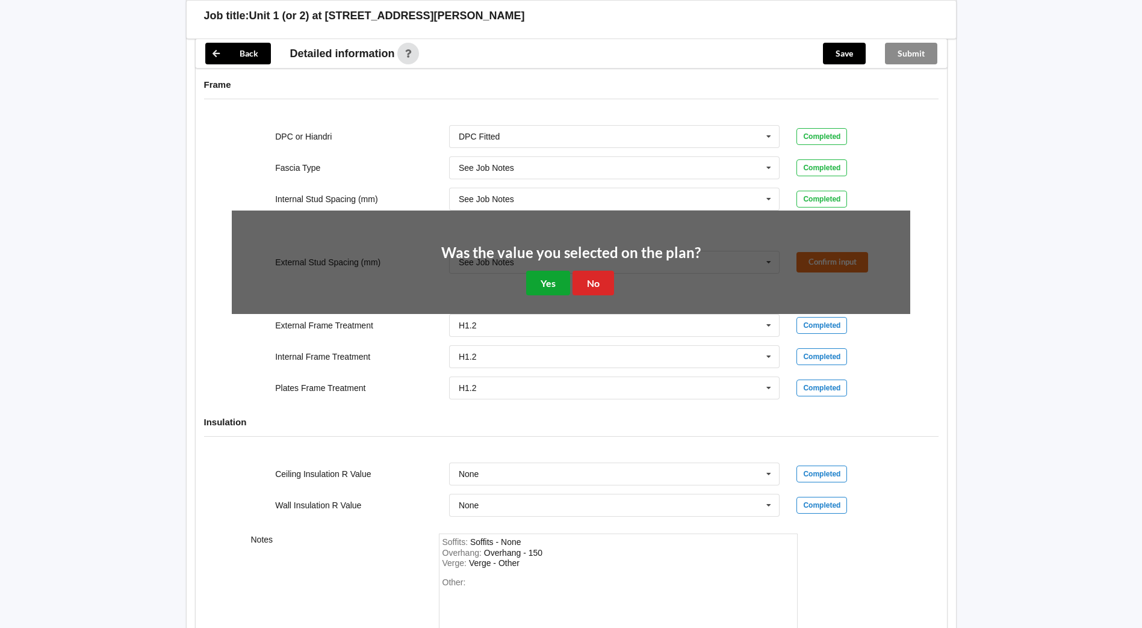
click at [538, 281] on button "Yes" at bounding box center [548, 283] width 44 height 25
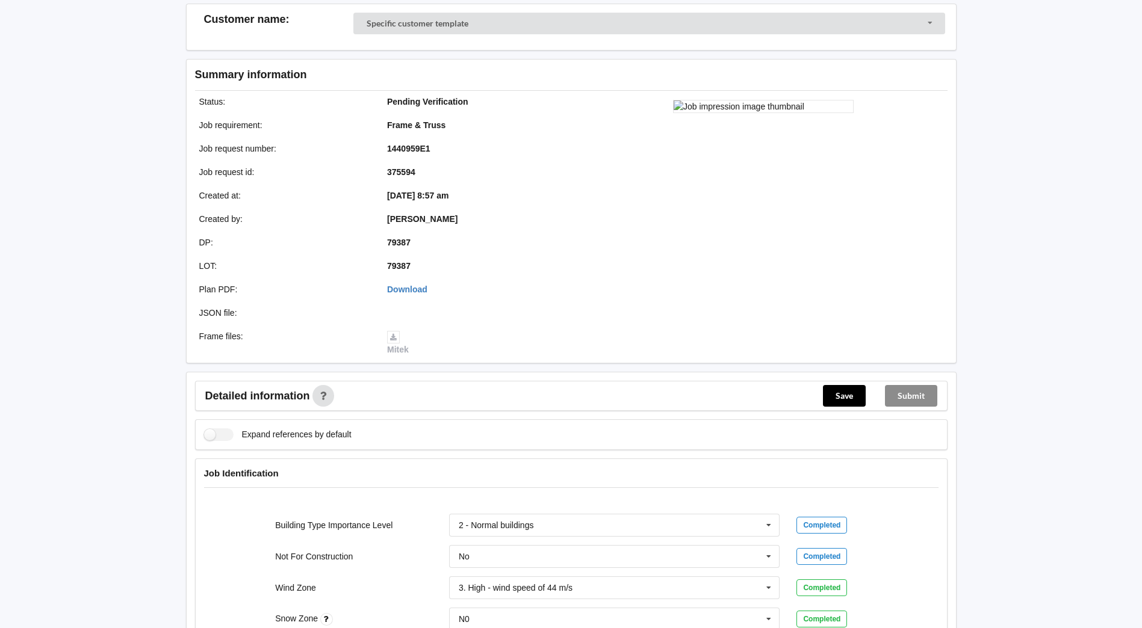
scroll to position [0, 0]
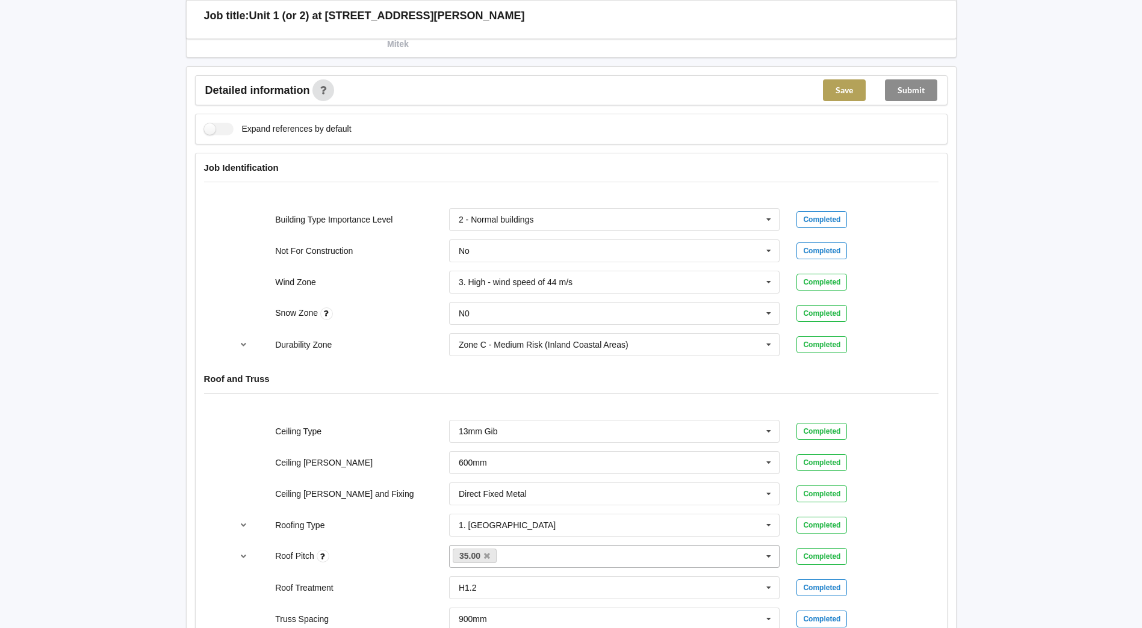
click at [832, 98] on button "Save" at bounding box center [844, 90] width 43 height 22
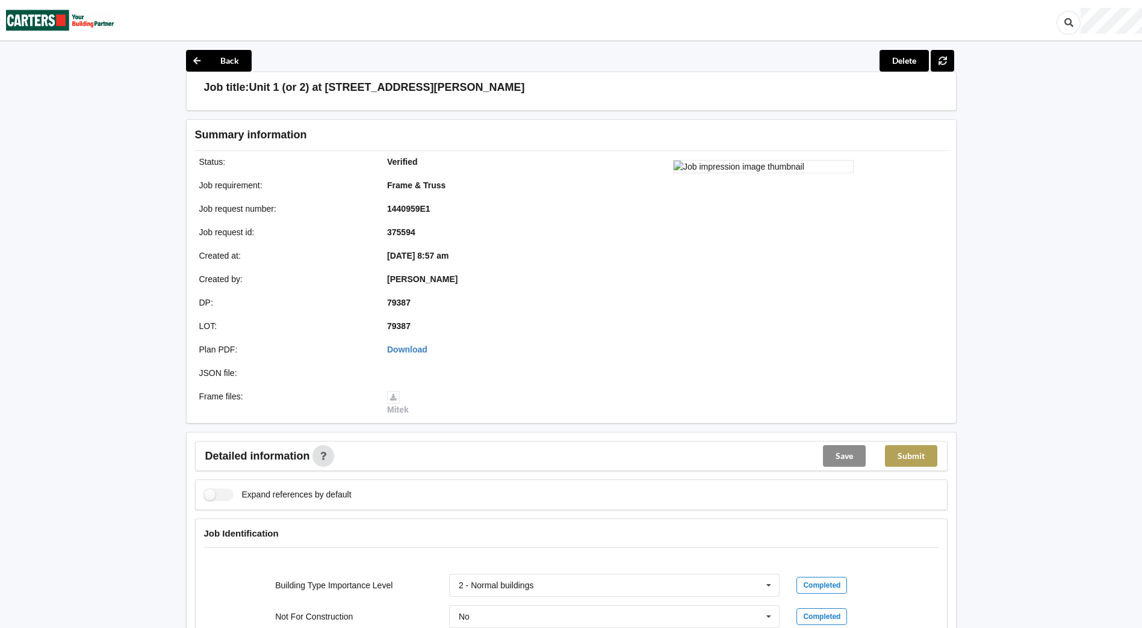
click at [918, 458] on button "Submit" at bounding box center [911, 456] width 52 height 22
